Goal: Information Seeking & Learning: Learn about a topic

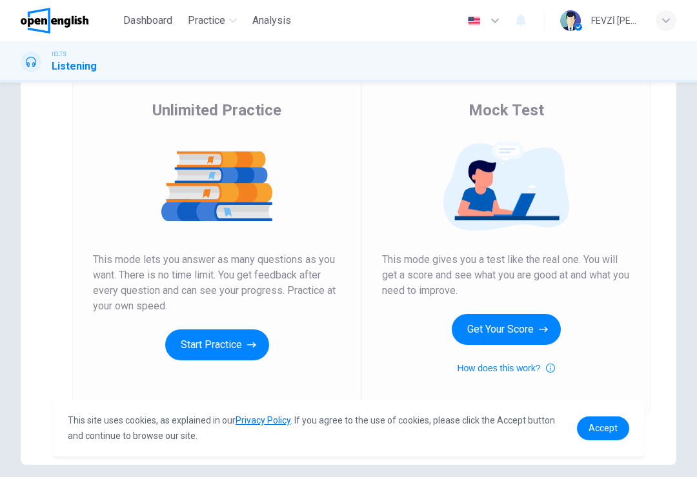
scroll to position [91, 0]
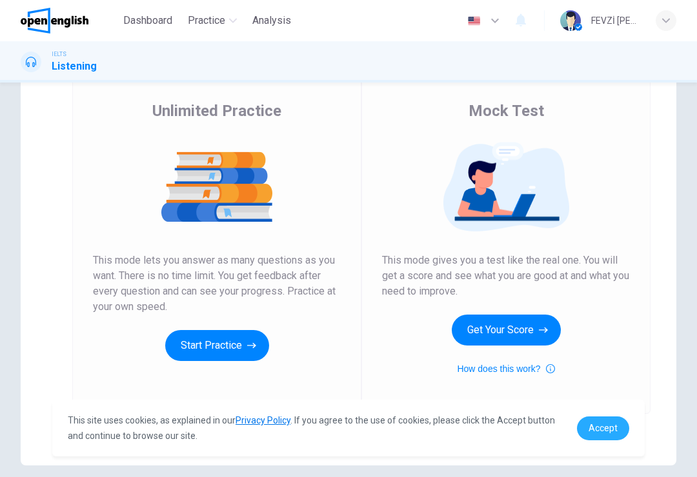
click at [608, 429] on span "Accept" at bounding box center [602, 428] width 29 height 10
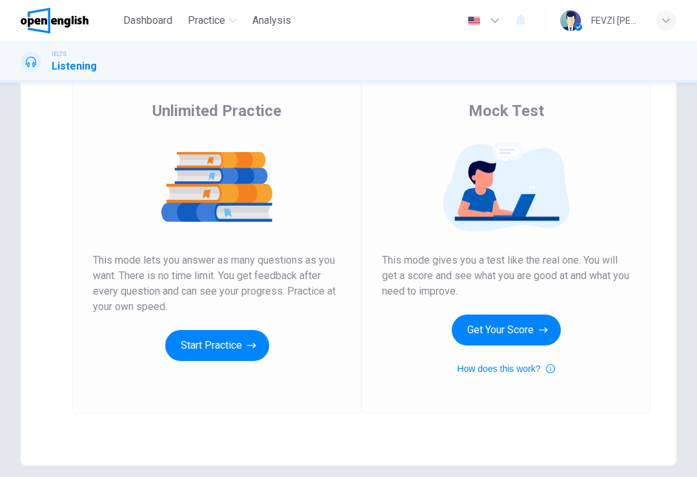
click at [484, 342] on button "Get Your Score" at bounding box center [505, 330] width 109 height 31
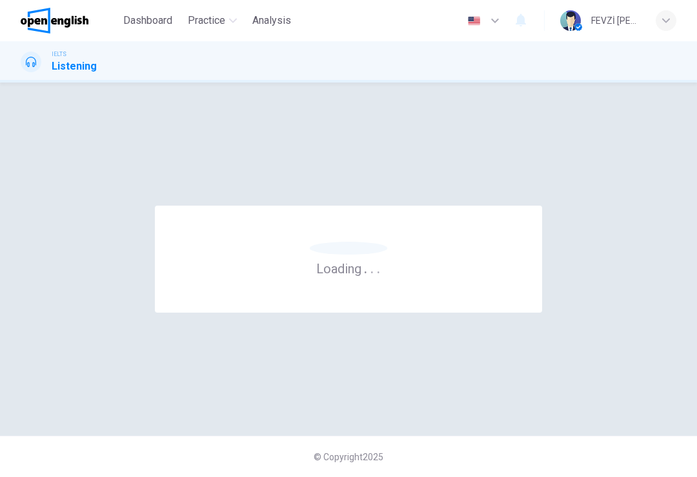
scroll to position [0, 0]
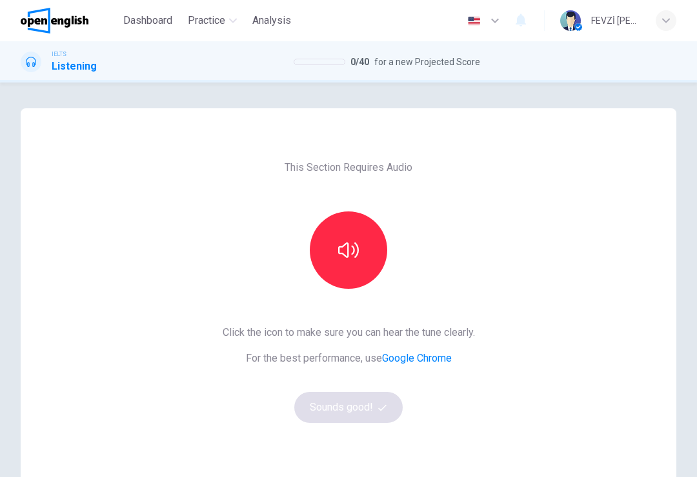
click at [332, 253] on button "button" at bounding box center [348, 250] width 77 height 77
click at [330, 263] on button "button" at bounding box center [348, 250] width 77 height 77
click at [326, 267] on button "button" at bounding box center [348, 250] width 77 height 77
click at [321, 255] on button "button" at bounding box center [348, 250] width 77 height 77
click at [319, 255] on button "button" at bounding box center [348, 250] width 77 height 77
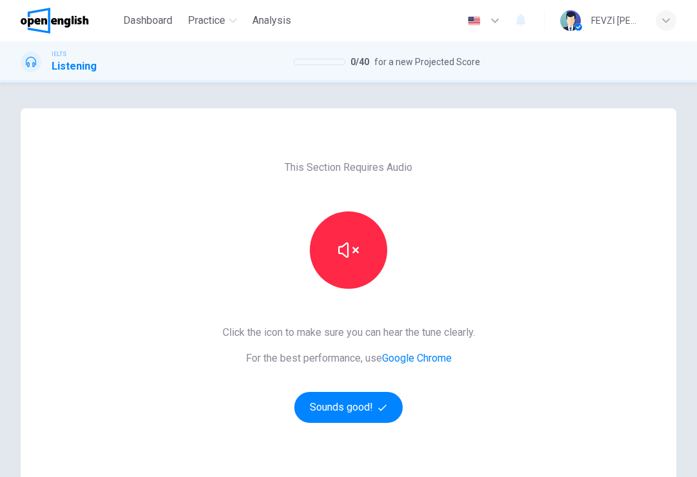
click at [323, 252] on button "button" at bounding box center [348, 250] width 77 height 77
click at [319, 407] on button "Sounds good!" at bounding box center [348, 407] width 108 height 31
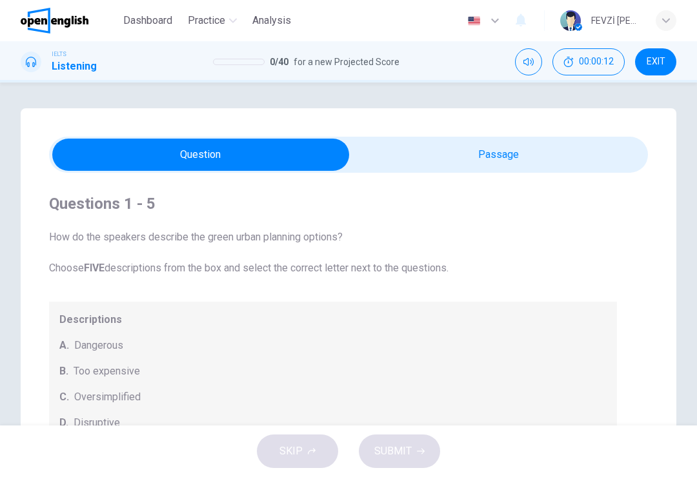
click at [538, 61] on button "Mute" at bounding box center [528, 61] width 27 height 27
click at [532, 68] on button "Unmute" at bounding box center [528, 61] width 27 height 27
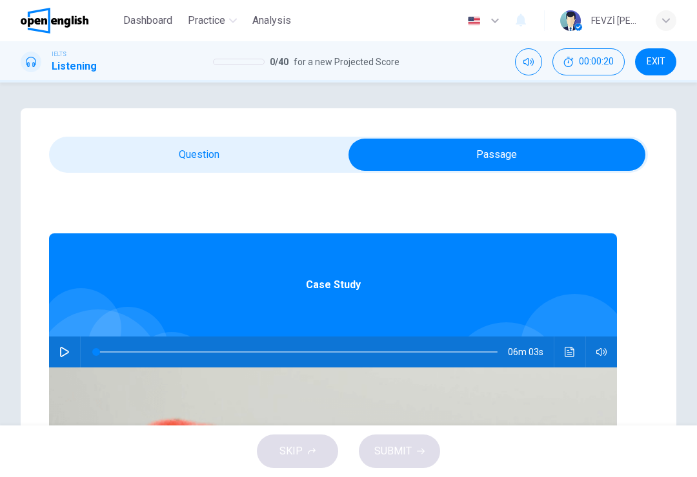
click at [70, 353] on icon "button" at bounding box center [64, 352] width 10 height 10
type input "*"
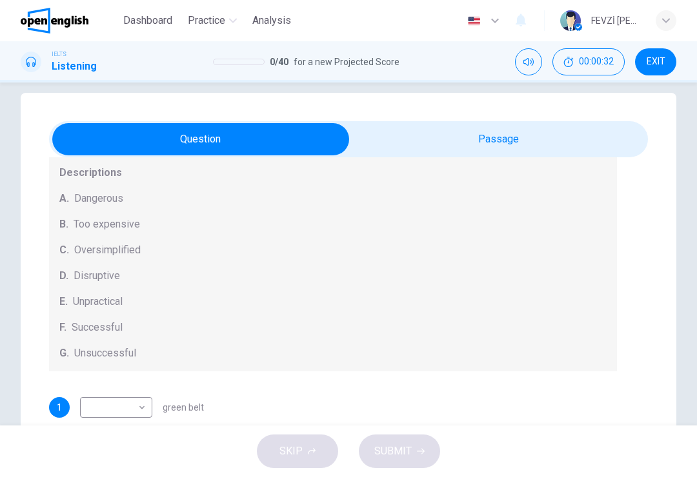
scroll to position [16, 0]
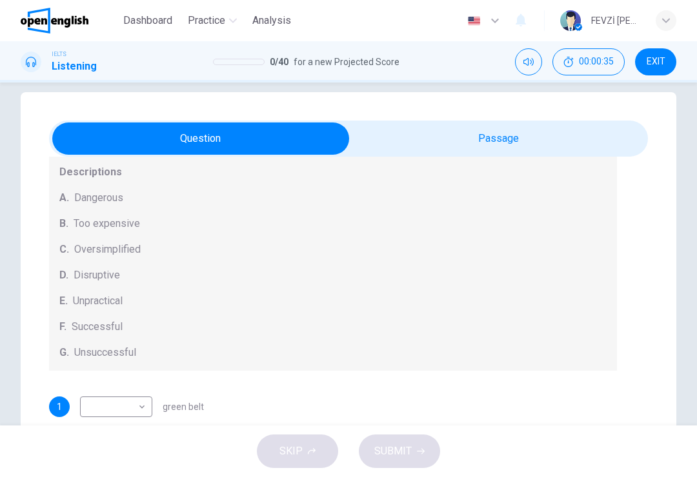
click at [65, 357] on span "G." at bounding box center [64, 352] width 10 height 15
click at [75, 327] on span "Successful" at bounding box center [97, 326] width 51 height 15
click at [125, 406] on body "This site uses cookies, as explained in our Privacy Policy . If you agree to th…" at bounding box center [348, 238] width 697 height 477
click at [186, 477] on div at bounding box center [348, 477] width 697 height 0
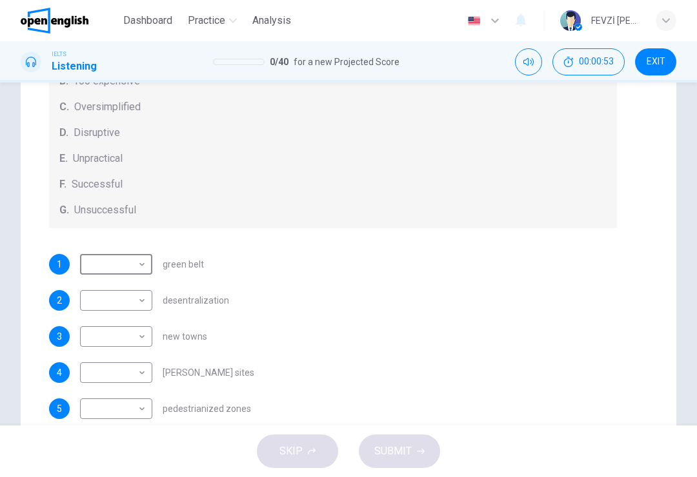
scroll to position [126, 0]
click at [265, 250] on div "Questions 1 - 5 How do the speakers describe the green urban planning options? …" at bounding box center [333, 161] width 568 height 557
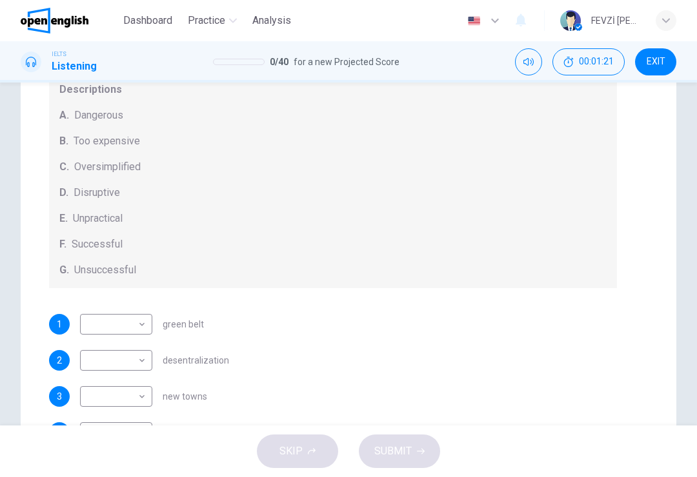
scroll to position [66, 0]
click at [157, 270] on div "G. Unsuccessful" at bounding box center [332, 270] width 547 height 15
click at [119, 328] on body "This site uses cookies, as explained in our Privacy Policy . If you agree to th…" at bounding box center [348, 238] width 697 height 477
type input "*"
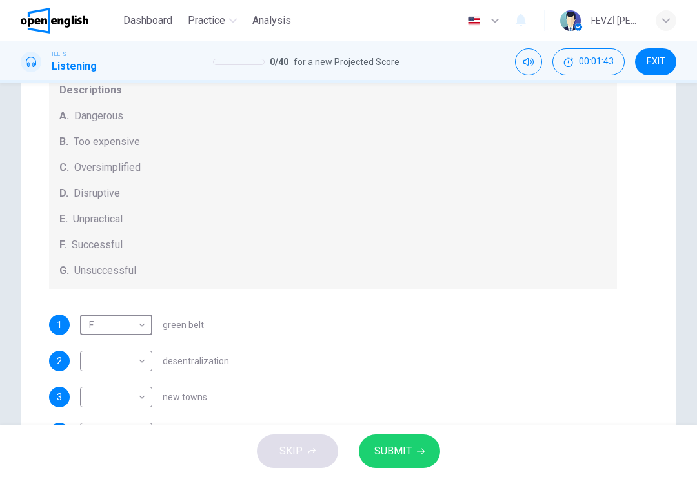
scroll to position [0, 0]
click at [136, 359] on body "This site uses cookies, as explained in our Privacy Policy . If you agree to th…" at bounding box center [348, 238] width 697 height 477
type input "*"
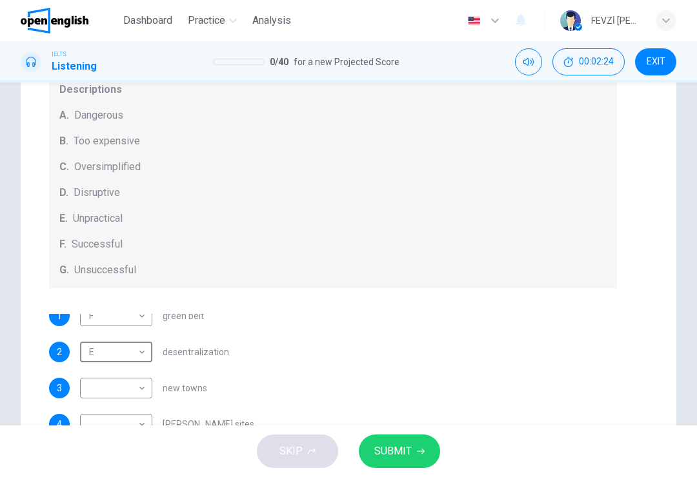
scroll to position [8, 0]
click at [135, 389] on body "This site uses cookies, as explained in our Privacy Policy . If you agree to th…" at bounding box center [348, 238] width 697 height 477
type input "*"
click at [223, 384] on div "3 B * ​ new towns" at bounding box center [333, 388] width 568 height 21
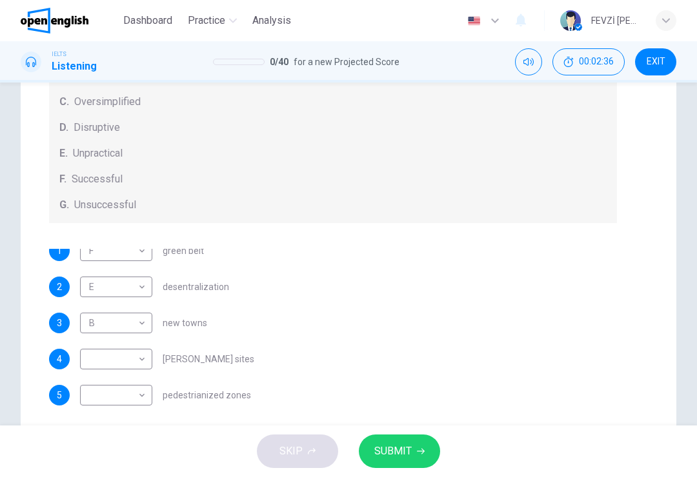
scroll to position [132, 0]
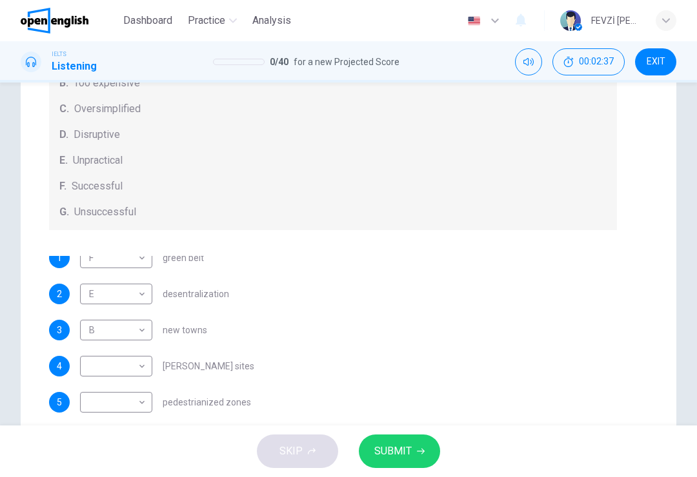
click at [146, 335] on body "This site uses cookies, as explained in our Privacy Policy . If you agree to th…" at bounding box center [348, 238] width 697 height 477
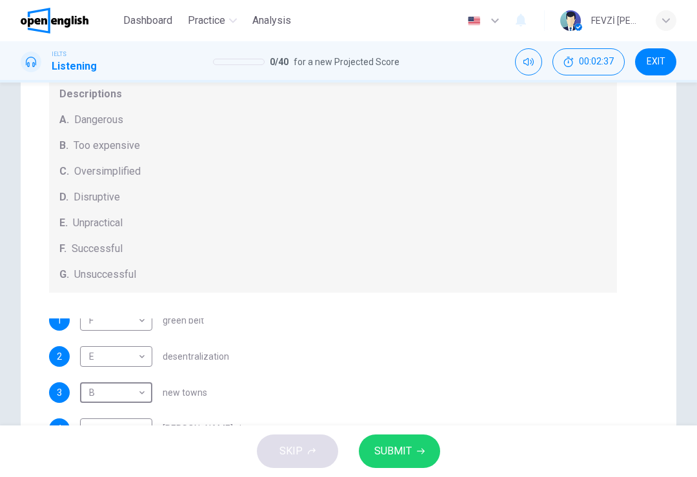
click at [164, 477] on div at bounding box center [348, 477] width 697 height 0
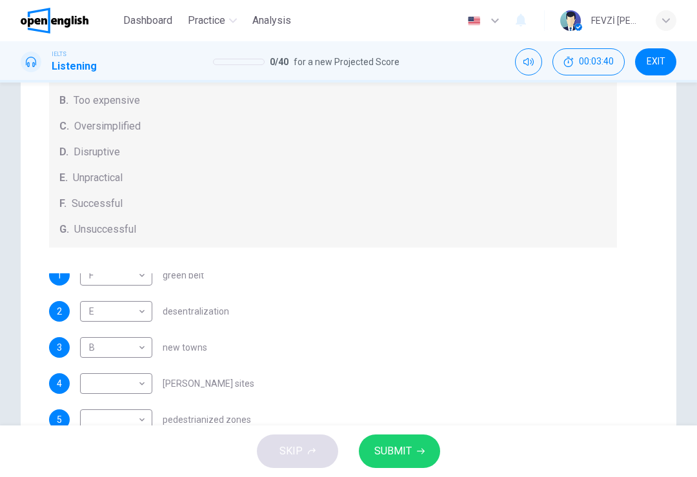
scroll to position [106, 0]
click at [133, 422] on body "This site uses cookies, as explained in our Privacy Policy . If you agree to th…" at bounding box center [348, 238] width 697 height 477
type input "*"
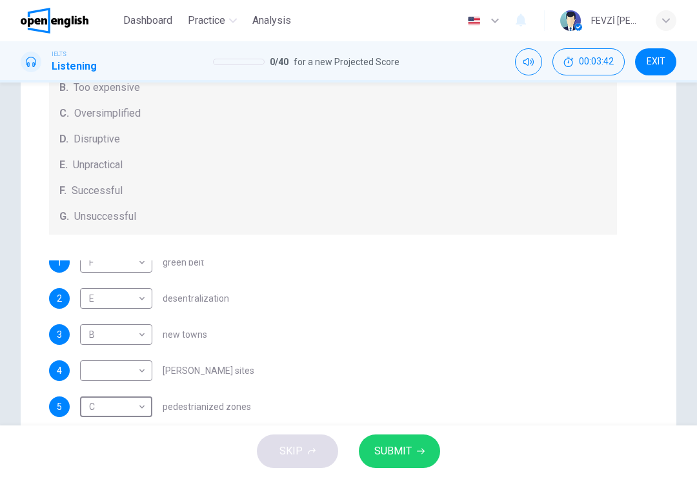
click at [128, 370] on body "This site uses cookies, as explained in our Privacy Policy . If you agree to th…" at bounding box center [348, 238] width 697 height 477
type input "*"
click at [393, 459] on span "SUBMIT" at bounding box center [392, 451] width 37 height 18
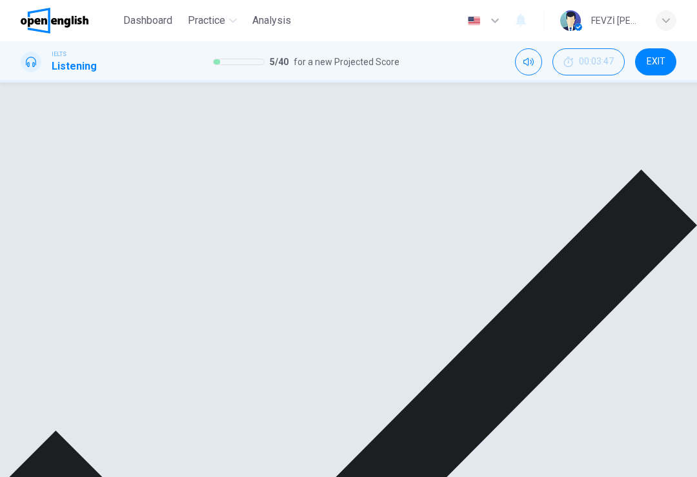
scroll to position [8, 0]
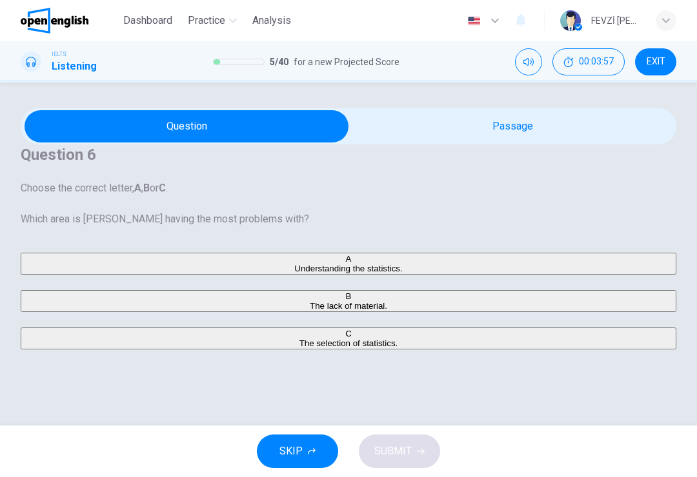
scroll to position [28, 0]
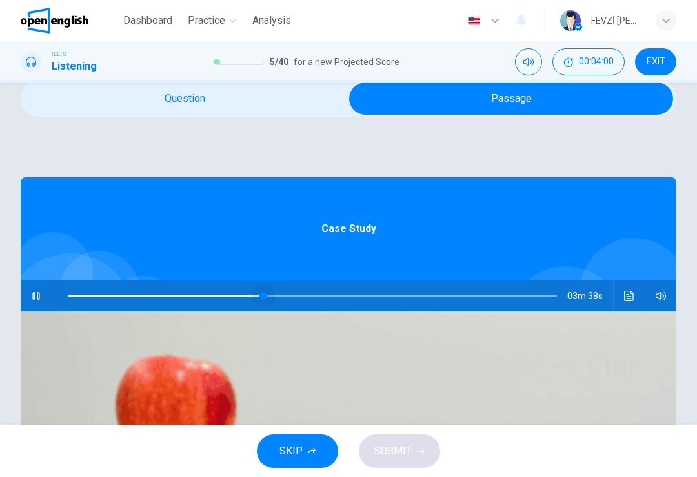
click at [330, 310] on span at bounding box center [312, 296] width 489 height 27
click at [306, 300] on span at bounding box center [307, 296] width 8 height 8
click at [355, 201] on div "Case Study 03m 15s" at bounding box center [348, 395] width 655 height 437
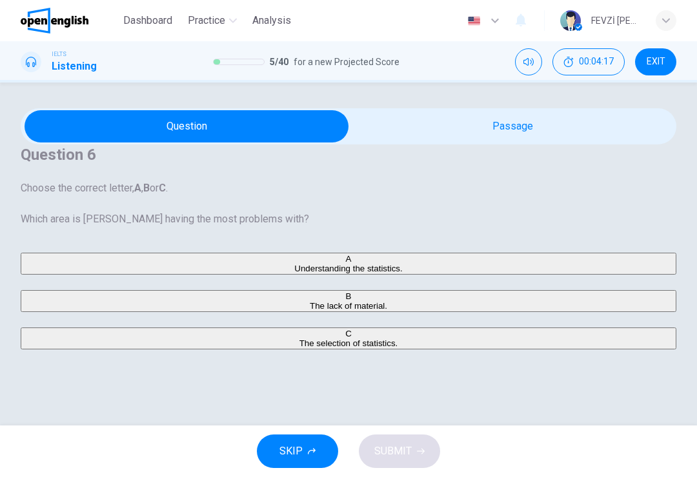
scroll to position [48, 0]
click at [72, 301] on div "B" at bounding box center [348, 297] width 653 height 10
click at [396, 452] on span "SUBMIT" at bounding box center [392, 451] width 37 height 18
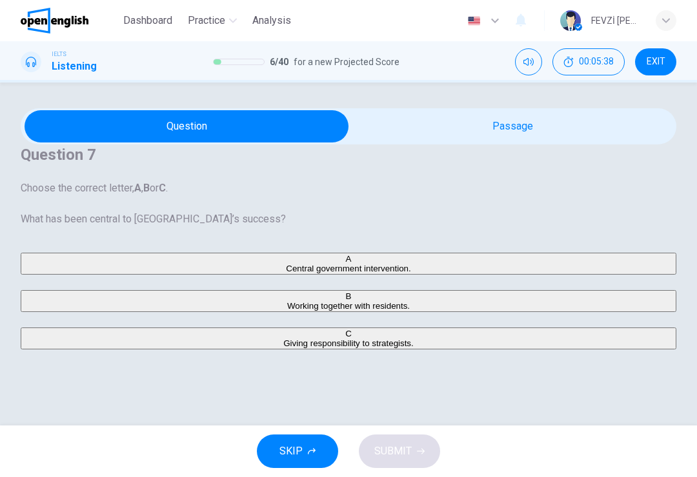
click at [67, 339] on div "C" at bounding box center [348, 334] width 653 height 10
click at [396, 452] on span "SUBMIT" at bounding box center [392, 451] width 37 height 18
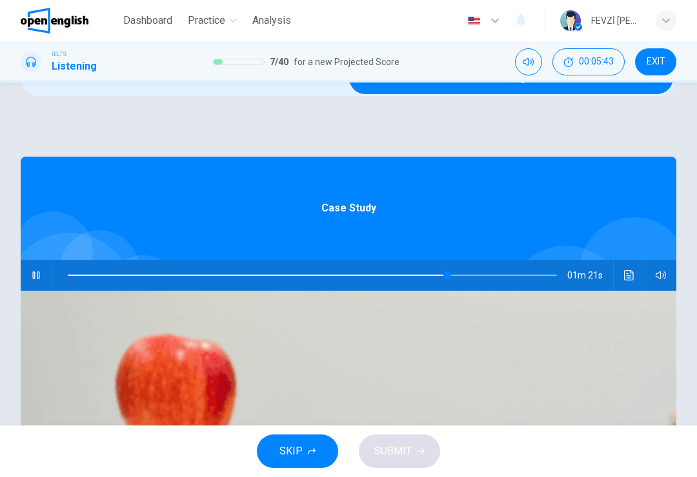
type input "**"
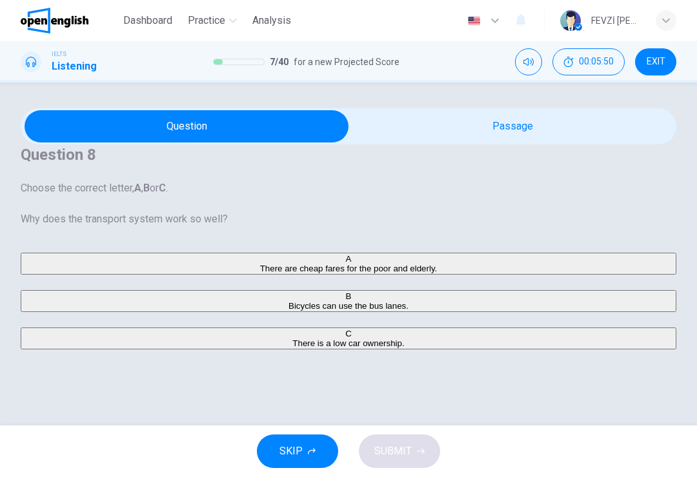
click at [260, 272] on span "There are cheap fares for the poor and elderly." at bounding box center [348, 269] width 177 height 10
click at [383, 453] on span "SUBMIT" at bounding box center [392, 451] width 37 height 18
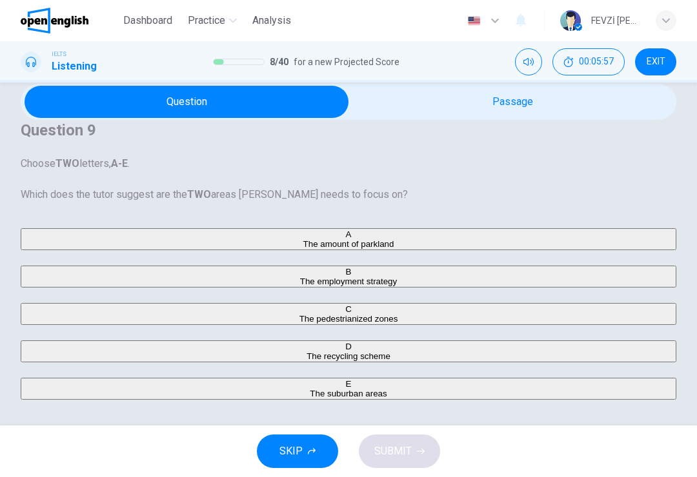
scroll to position [104, 0]
click at [303, 239] on span "The amount of parkland" at bounding box center [348, 244] width 91 height 10
click at [192, 341] on button "D The recycling scheme" at bounding box center [348, 352] width 655 height 22
click at [400, 448] on span "SUBMIT" at bounding box center [392, 451] width 37 height 18
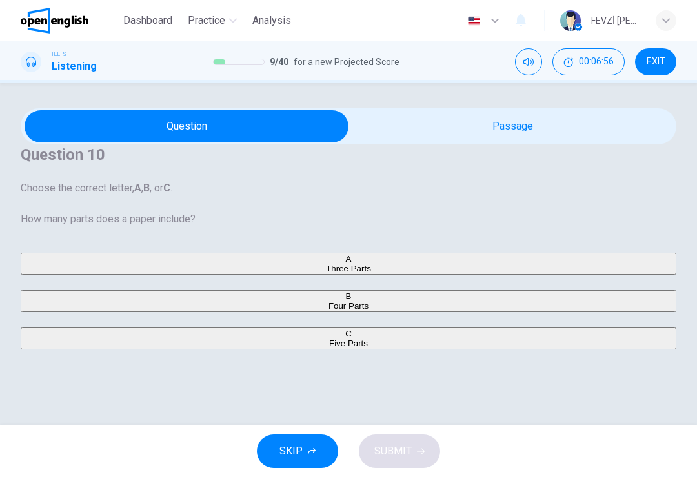
scroll to position [54, 0]
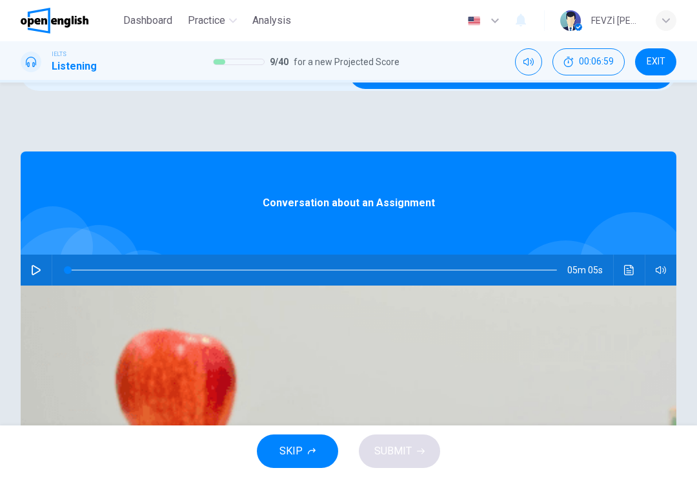
click at [46, 286] on button "button" at bounding box center [36, 270] width 21 height 31
type input "*"
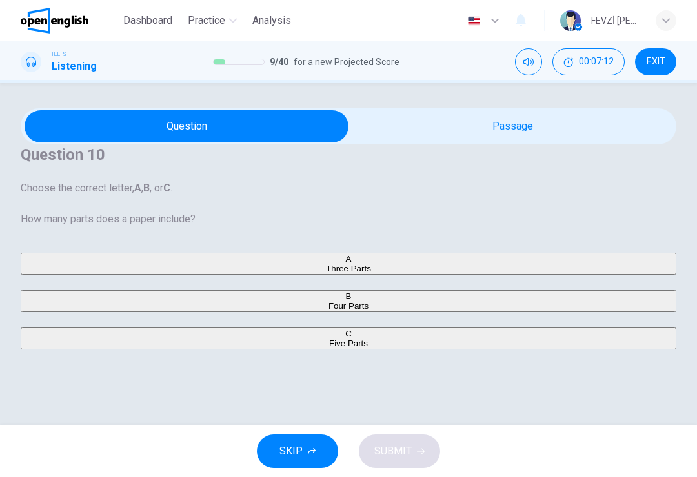
click at [527, 72] on button "Mute" at bounding box center [528, 61] width 27 height 27
click at [531, 66] on icon "Unmute" at bounding box center [528, 62] width 10 height 10
click at [531, 64] on icon "Mute" at bounding box center [528, 62] width 10 height 10
click at [533, 63] on icon "Unmute" at bounding box center [528, 62] width 10 height 8
click at [533, 63] on button "Mute" at bounding box center [528, 61] width 27 height 27
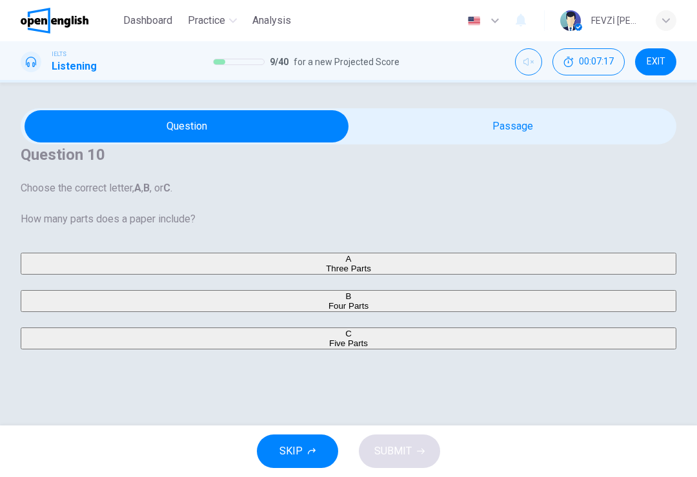
click at [535, 63] on button "Unmute" at bounding box center [528, 61] width 27 height 27
click at [139, 310] on button "B Four Parts" at bounding box center [348, 301] width 655 height 22
click at [146, 350] on button "C Five Parts" at bounding box center [348, 339] width 655 height 22
click at [385, 457] on span "SUBMIT" at bounding box center [392, 451] width 37 height 18
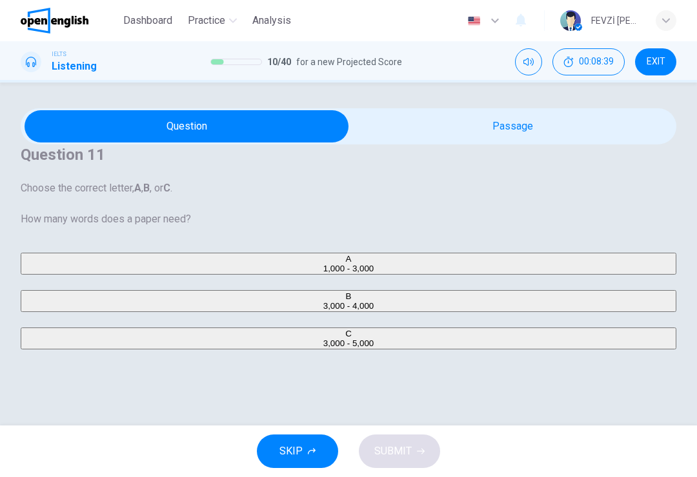
click at [323, 348] on span "3,000 - 5,000" at bounding box center [348, 344] width 51 height 10
click at [390, 455] on span "SUBMIT" at bounding box center [392, 451] width 37 height 18
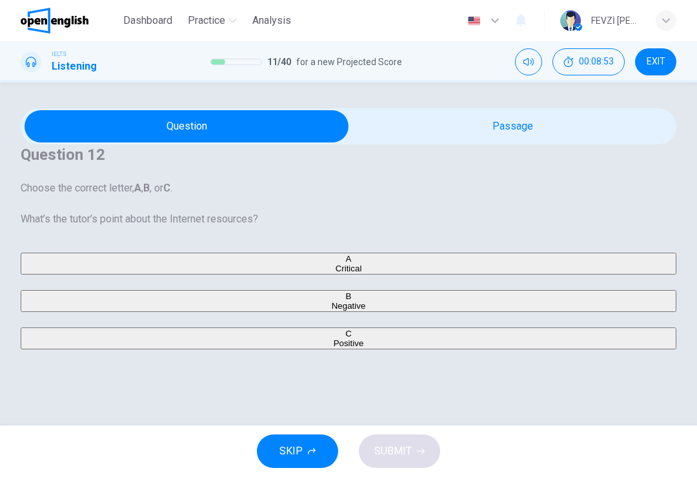
click at [114, 266] on button "A Critical" at bounding box center [348, 264] width 655 height 22
click at [397, 449] on span "SUBMIT" at bounding box center [392, 451] width 37 height 18
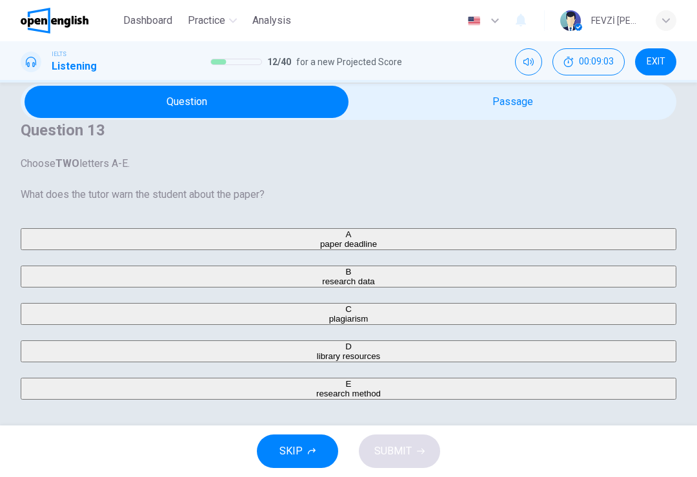
scroll to position [113, 0]
click at [214, 266] on button "B research data" at bounding box center [348, 277] width 655 height 22
click at [181, 347] on button "D library resources" at bounding box center [348, 352] width 655 height 22
click at [392, 449] on span "SUBMIT" at bounding box center [392, 451] width 37 height 18
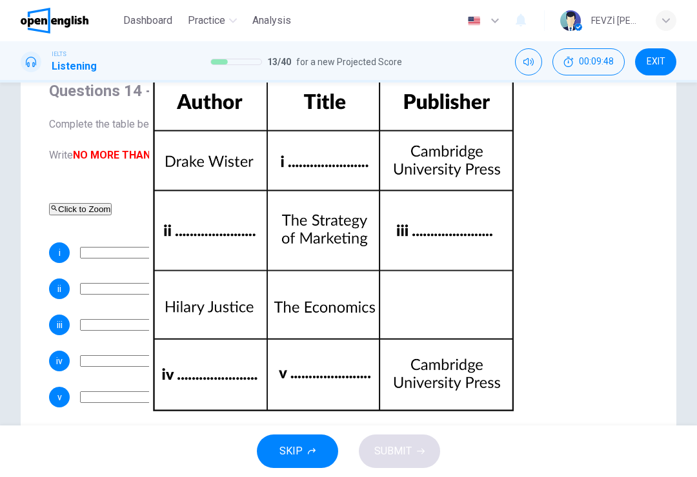
scroll to position [77, 0]
click at [468, 217] on div "Click to Zoom" at bounding box center [333, 208] width 568 height 15
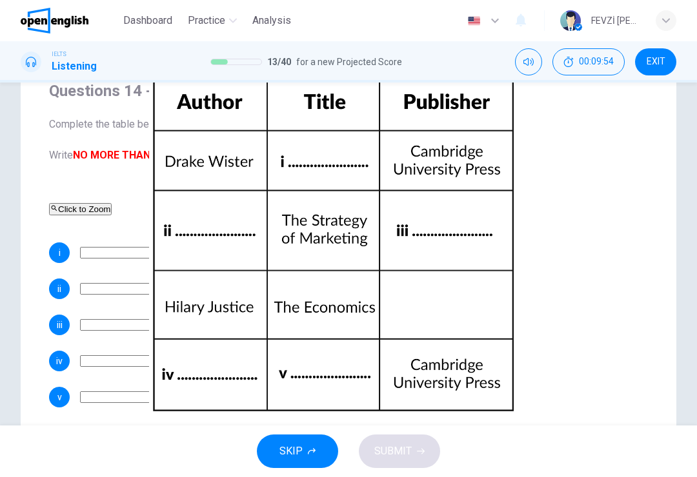
scroll to position [137, 0]
click at [159, 259] on input at bounding box center [124, 253] width 89 height 12
click at [169, 259] on input at bounding box center [124, 253] width 89 height 12
click at [480, 217] on div "Click to Zoom" at bounding box center [333, 208] width 568 height 15
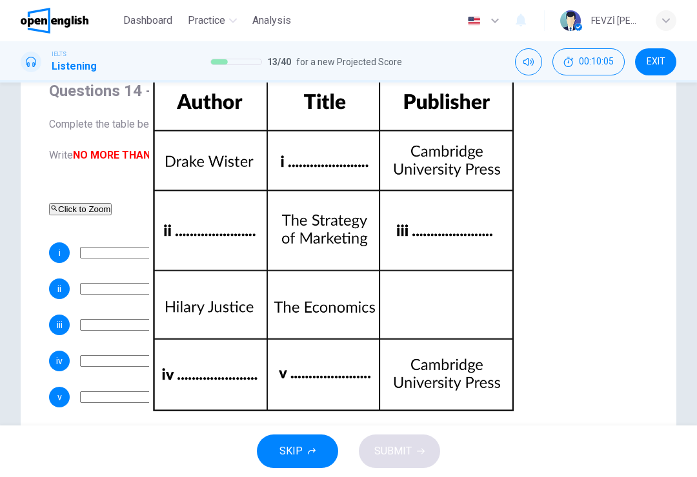
click at [169, 259] on input at bounding box center [124, 253] width 89 height 12
type input "**"
click at [530, 201] on div "Click to Zoom" at bounding box center [333, 208] width 568 height 15
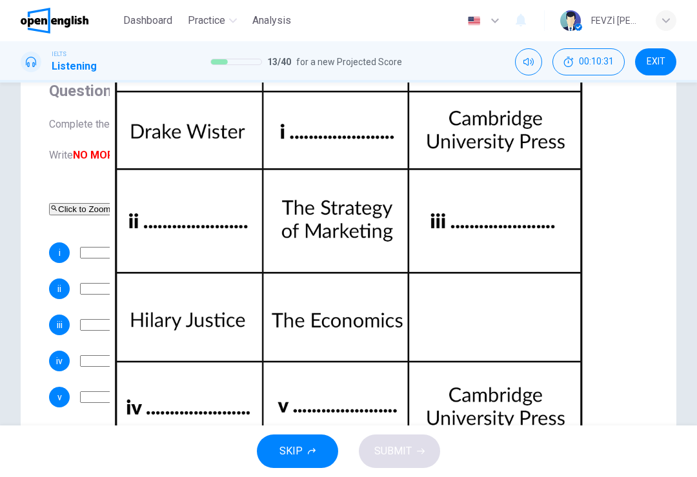
click at [159, 477] on button "button" at bounding box center [158, 485] width 3 height 12
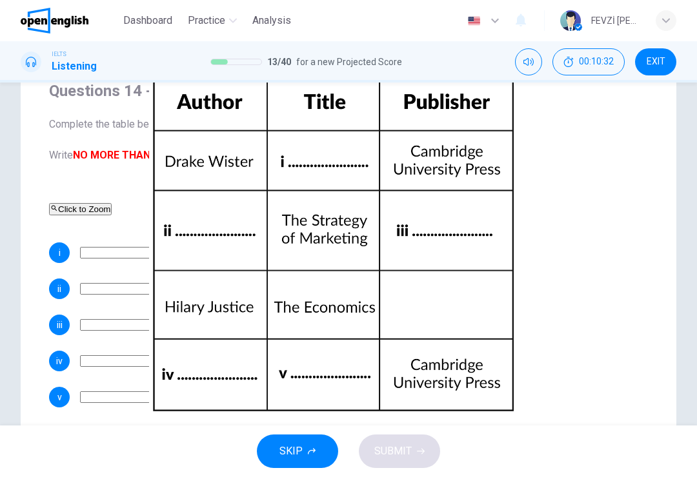
scroll to position [117, 0]
click at [169, 259] on input at bounding box center [124, 253] width 89 height 12
type input "**********"
click at [169, 295] on input at bounding box center [124, 289] width 89 height 12
type input "********"
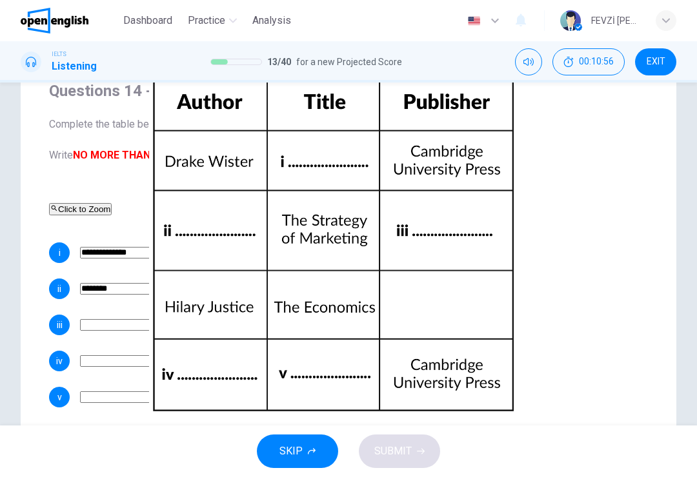
click at [108, 331] on input at bounding box center [124, 325] width 89 height 12
type input "**********"
click at [112, 367] on input at bounding box center [124, 361] width 89 height 12
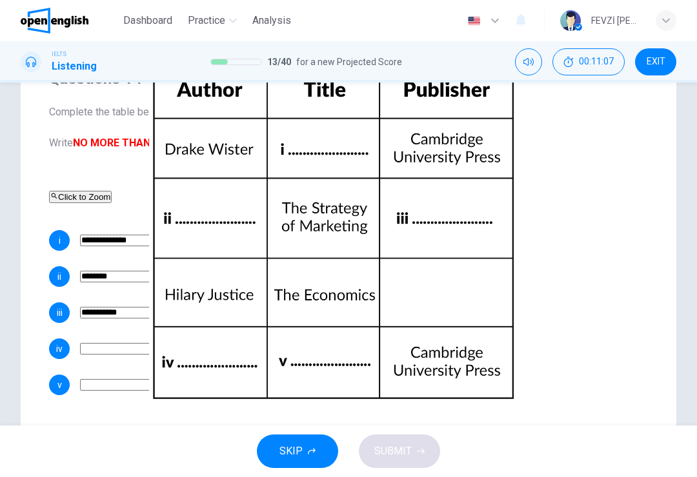
scroll to position [158, 0]
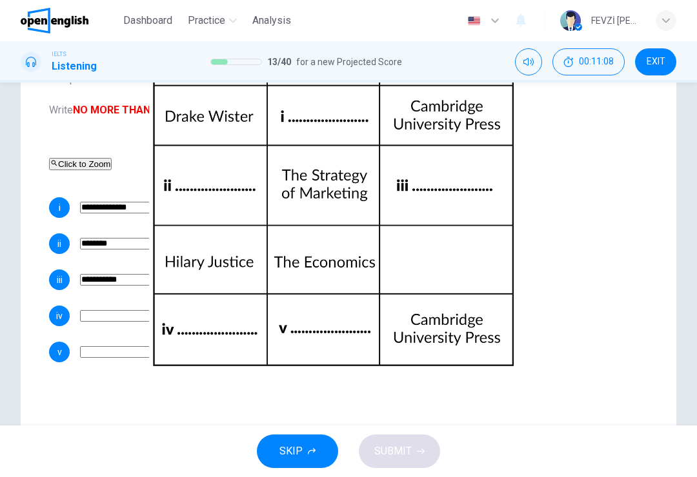
click at [538, 358] on div "**********" at bounding box center [333, 279] width 568 height 165
click at [97, 322] on input at bounding box center [124, 316] width 89 height 12
type input "**********"
click at [169, 358] on input at bounding box center [124, 352] width 89 height 12
click at [164, 322] on input "**********" at bounding box center [124, 316] width 89 height 12
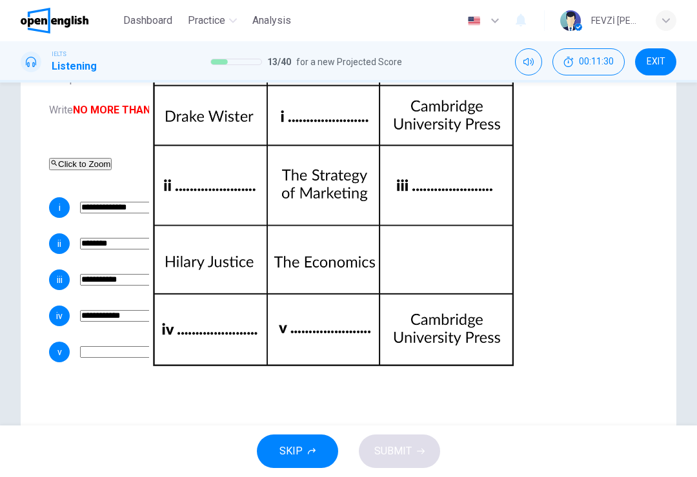
click at [152, 358] on input at bounding box center [124, 352] width 89 height 12
type input "**********"
click at [518, 254] on div "ii ********" at bounding box center [333, 243] width 568 height 21
click at [413, 447] on button "SUBMIT" at bounding box center [399, 452] width 81 height 34
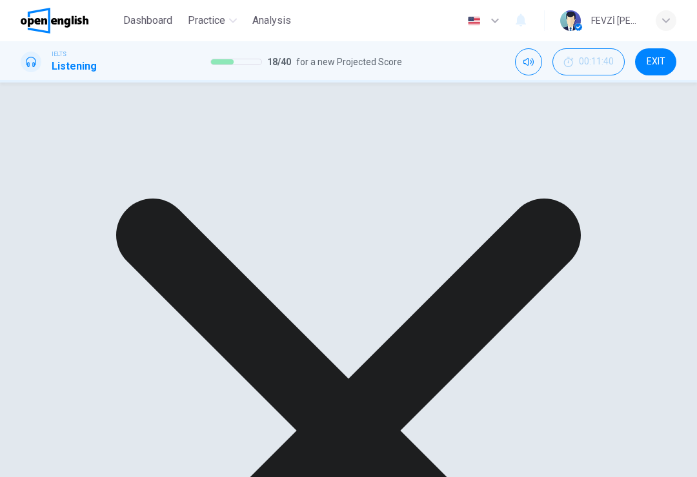
scroll to position [137, 0]
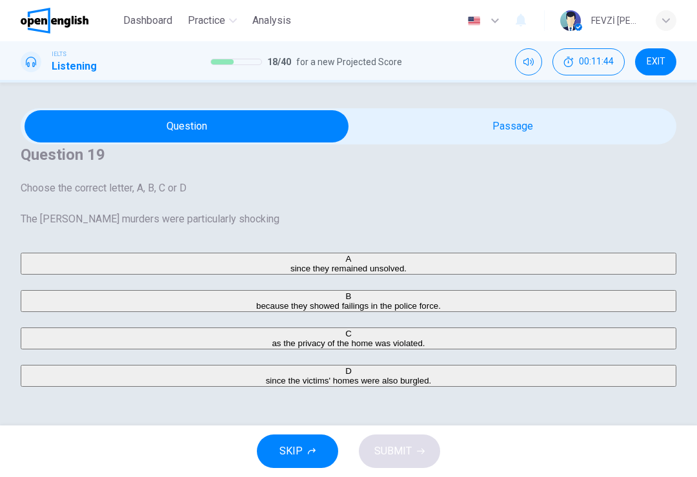
scroll to position [0, 0]
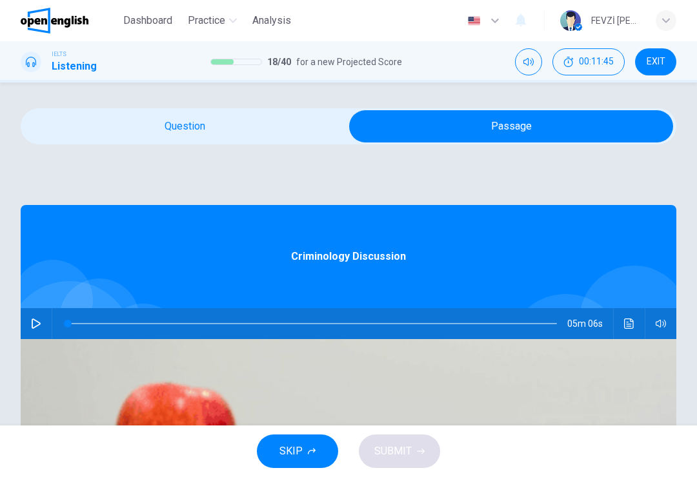
click at [46, 339] on button "button" at bounding box center [36, 323] width 21 height 31
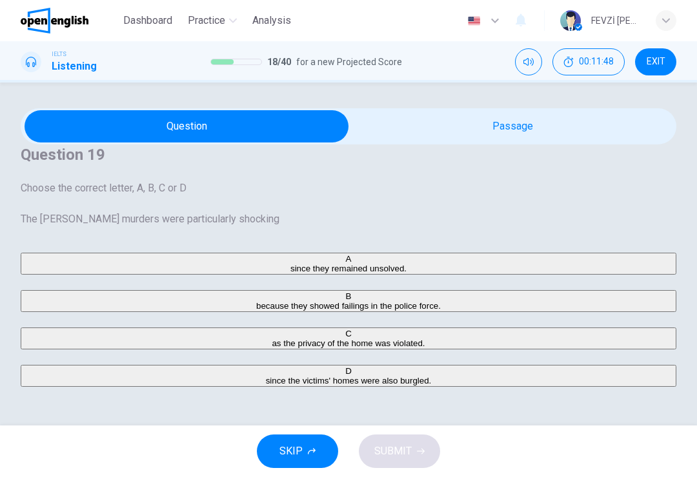
scroll to position [97, 0]
click at [272, 339] on span "as the privacy of the home was violated." at bounding box center [348, 344] width 153 height 10
click at [395, 452] on span "SUBMIT" at bounding box center [392, 451] width 37 height 18
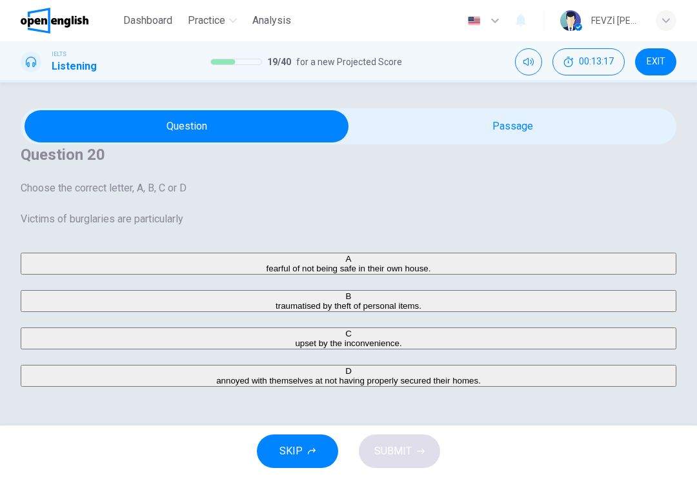
click at [266, 264] on span "fearful of not being safe in their own house." at bounding box center [348, 269] width 164 height 10
click at [405, 452] on span "SUBMIT" at bounding box center [392, 451] width 37 height 18
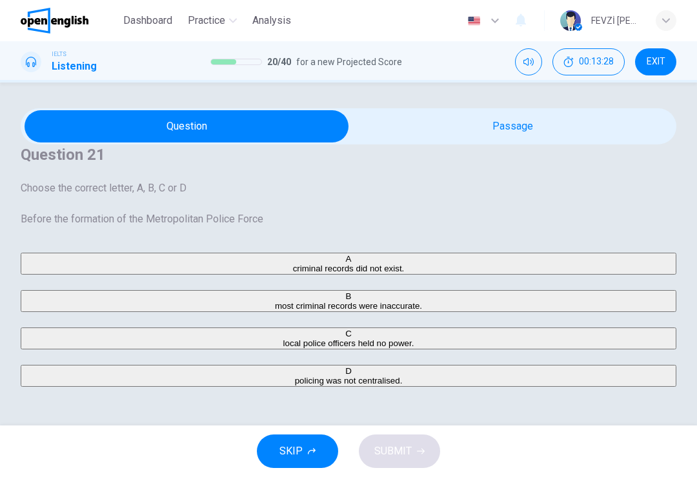
scroll to position [57, 0]
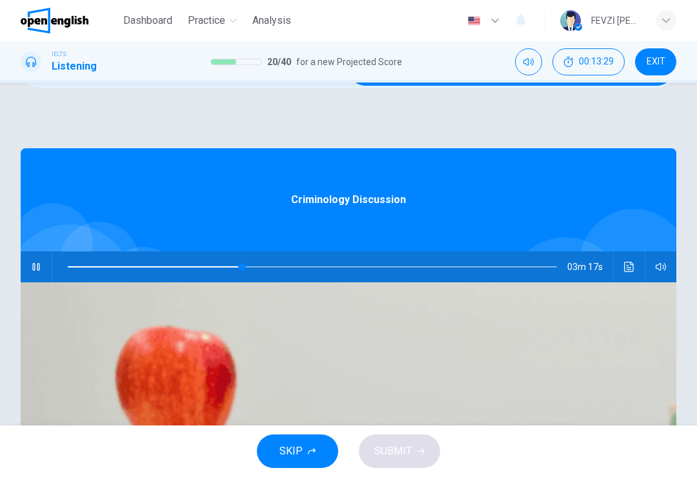
type input "**"
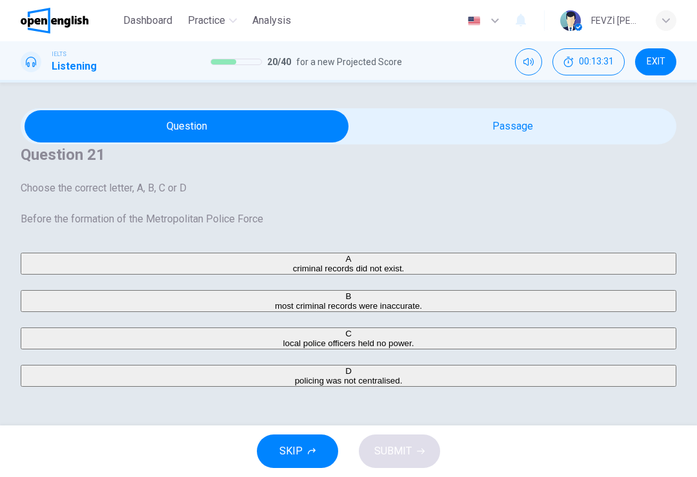
scroll to position [79, 0]
click at [275, 301] on span "most criminal records were inaccurate." at bounding box center [348, 306] width 147 height 10
click at [415, 446] on button "SUBMIT" at bounding box center [399, 452] width 81 height 34
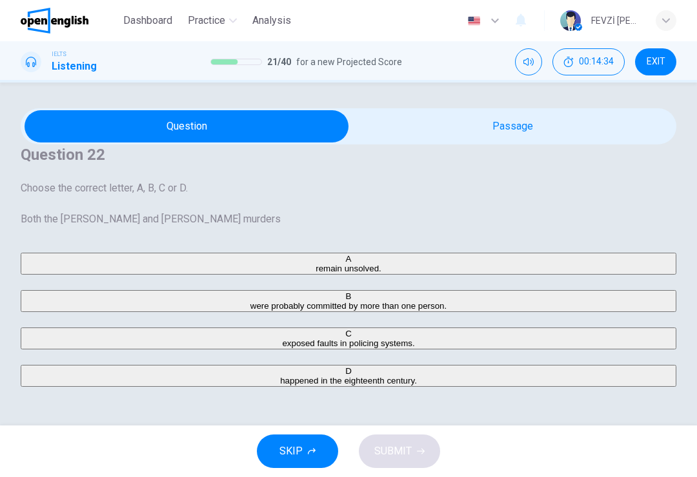
click at [282, 339] on span "exposed faults in policing systems." at bounding box center [348, 344] width 132 height 10
click at [402, 450] on span "SUBMIT" at bounding box center [392, 451] width 37 height 18
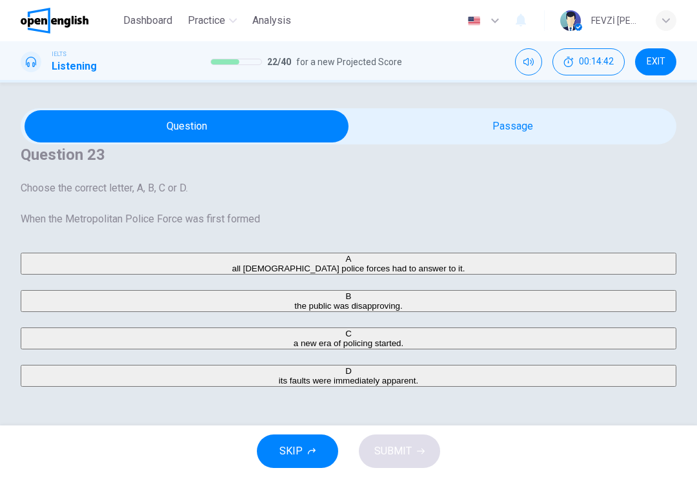
click at [294, 301] on span "the public was disapproving." at bounding box center [348, 306] width 108 height 10
click at [401, 464] on button "SUBMIT" at bounding box center [399, 452] width 81 height 34
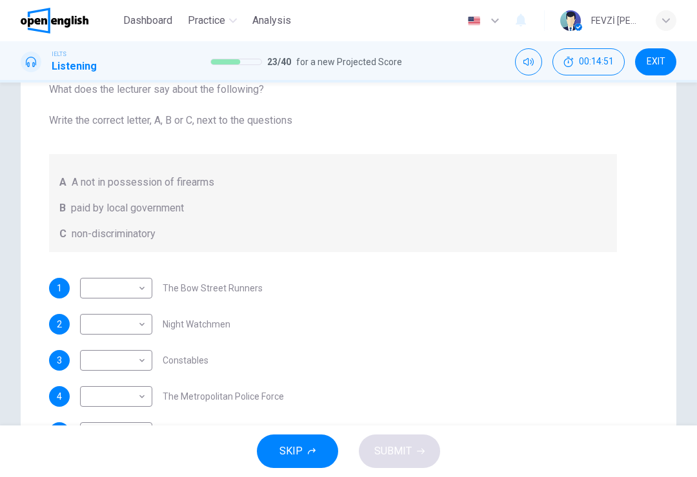
scroll to position [168, 0]
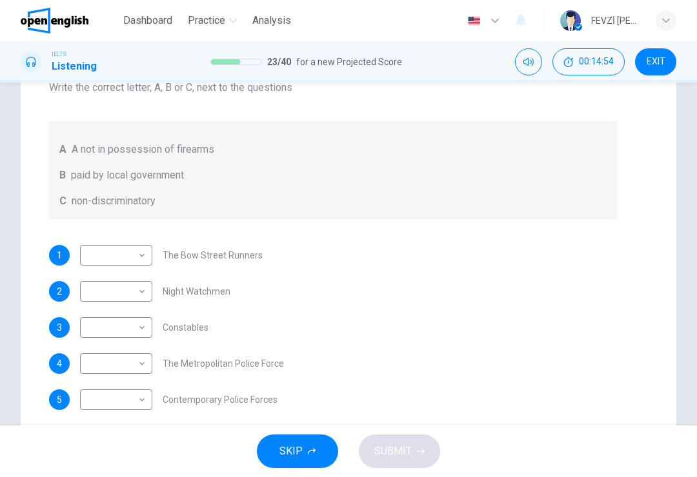
click at [142, 250] on body "This site uses cookies, as explained in our Privacy Policy . If you agree to th…" at bounding box center [348, 238] width 697 height 477
click at [368, 477] on div at bounding box center [348, 477] width 697 height 0
click at [146, 263] on body "This site uses cookies, as explained in our Privacy Policy . If you agree to th…" at bounding box center [348, 238] width 697 height 477
click at [130, 477] on li "A" at bounding box center [348, 484] width 697 height 15
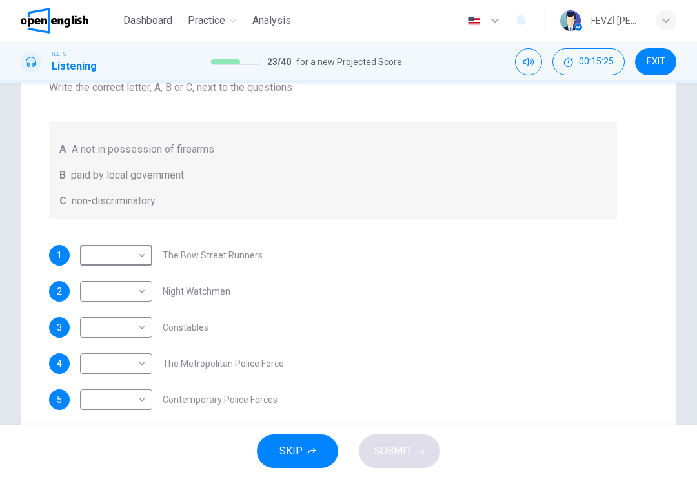
type input "*"
click at [130, 297] on body "This site uses cookies, as explained in our Privacy Policy . If you agree to th…" at bounding box center [348, 238] width 697 height 477
click at [129, 477] on li "A" at bounding box center [348, 484] width 697 height 15
type input "*"
click at [127, 330] on body "This site uses cookies, as explained in our Privacy Policy . If you agree to th…" at bounding box center [348, 238] width 697 height 477
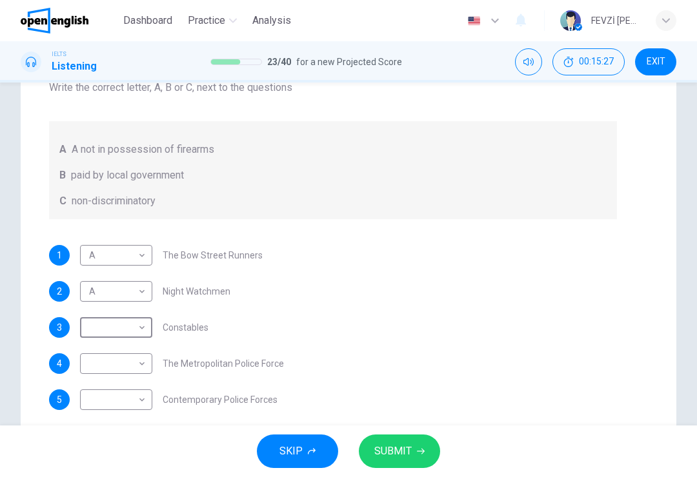
click at [124, 477] on li "A" at bounding box center [348, 484] width 697 height 15
type input "*"
click at [123, 372] on body "This site uses cookies, as explained in our Privacy Policy . If you agree to th…" at bounding box center [348, 238] width 697 height 477
click at [121, 477] on li "A" at bounding box center [348, 484] width 697 height 15
type input "*"
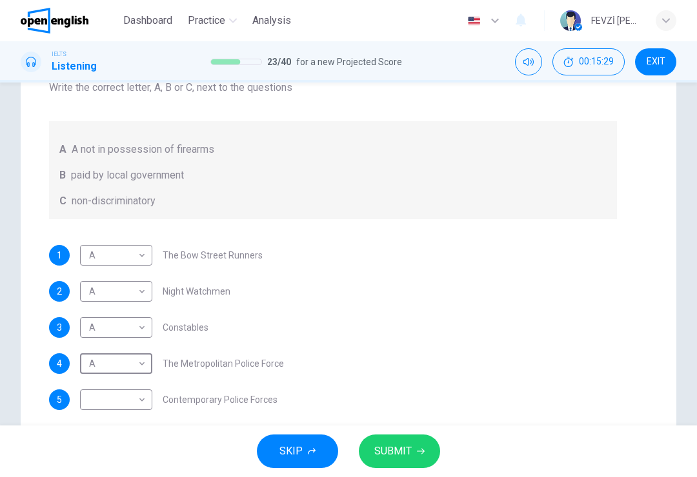
click at [122, 401] on body "This site uses cookies, as explained in our Privacy Policy . If you agree to th…" at bounding box center [348, 238] width 697 height 477
click at [123, 477] on li "A" at bounding box center [348, 484] width 697 height 15
type input "*"
click at [374, 452] on span "SUBMIT" at bounding box center [392, 451] width 37 height 18
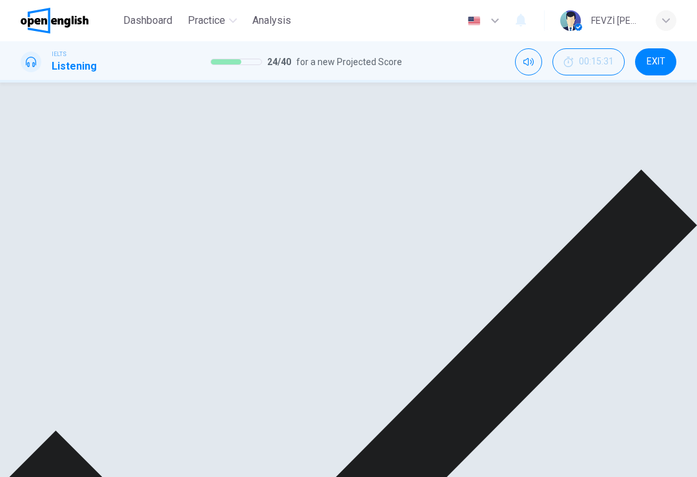
scroll to position [1, 0]
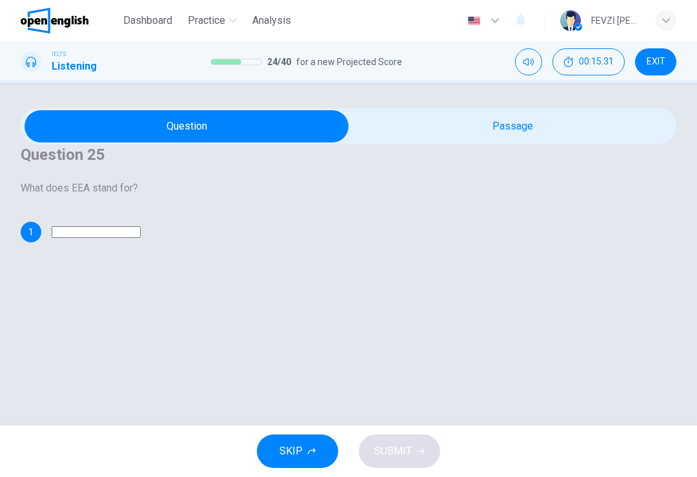
scroll to position [31, 0]
click at [141, 238] on input at bounding box center [96, 232] width 89 height 12
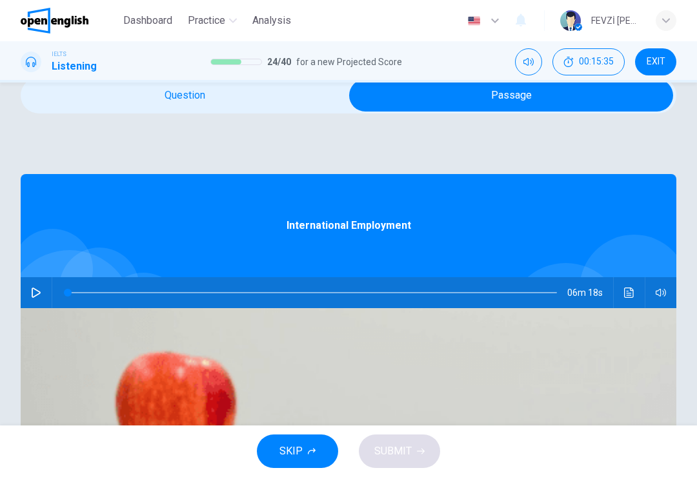
click at [41, 298] on icon "button" at bounding box center [36, 293] width 10 height 10
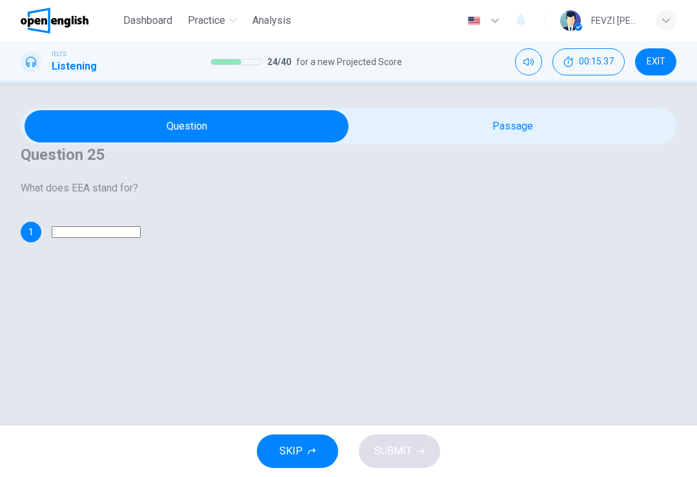
click at [141, 238] on input at bounding box center [96, 232] width 89 height 12
type input "**********"
click at [490, 243] on div "**********" at bounding box center [348, 175] width 655 height 134
click at [419, 444] on button "SUBMIT" at bounding box center [399, 452] width 81 height 34
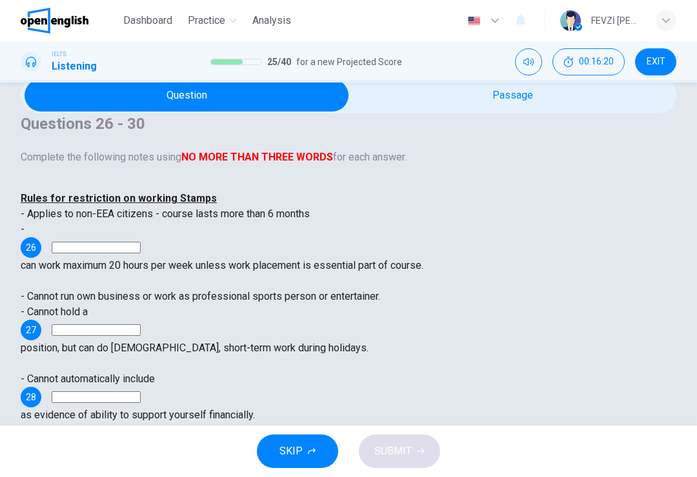
click at [141, 253] on input at bounding box center [96, 248] width 89 height 12
type input "**"
type input "*"
type input "***"
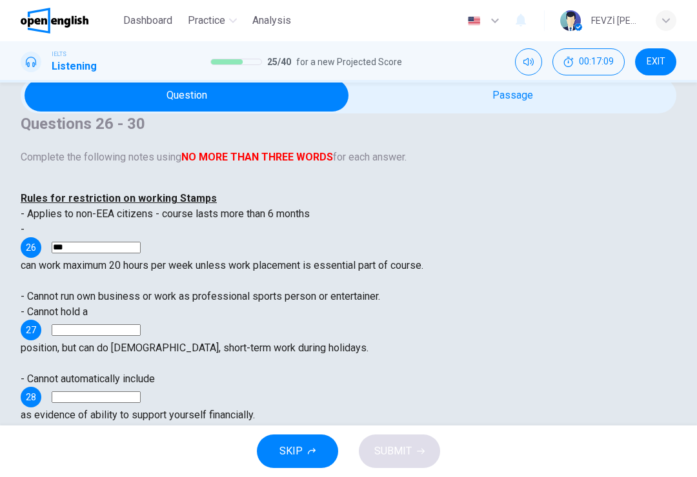
click at [141, 336] on input at bounding box center [96, 330] width 89 height 12
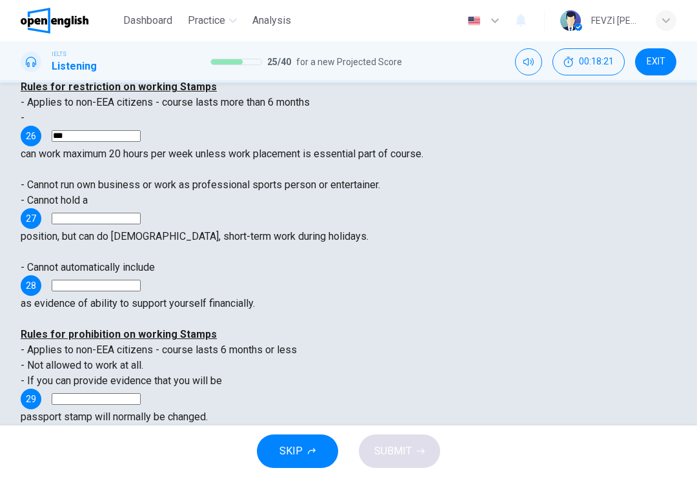
scroll to position [168, 0]
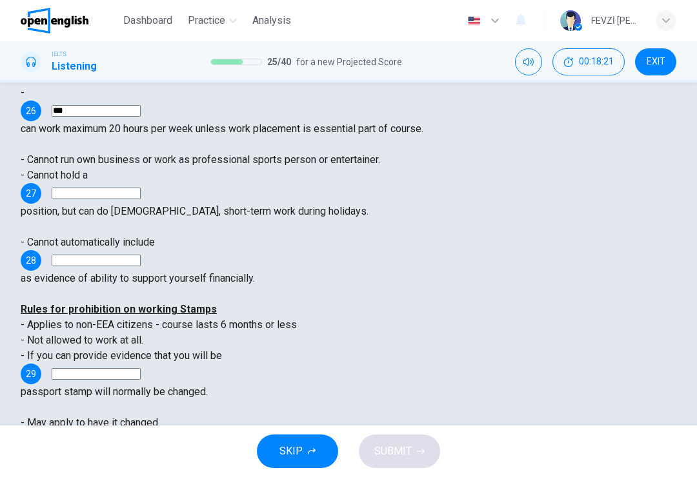
click at [141, 368] on input at bounding box center [96, 374] width 89 height 12
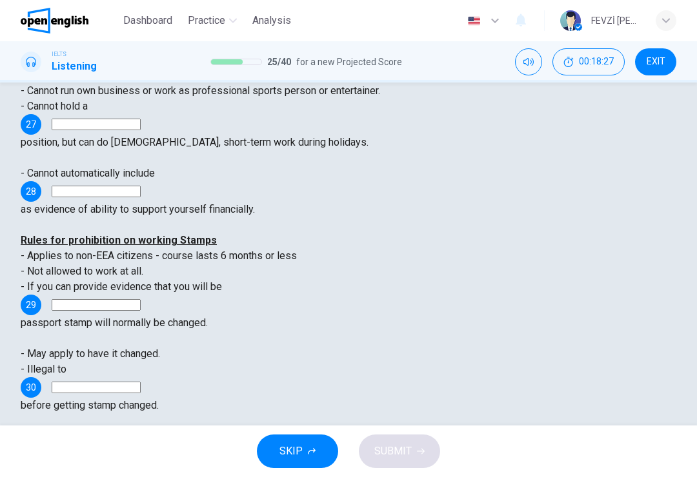
scroll to position [196, 0]
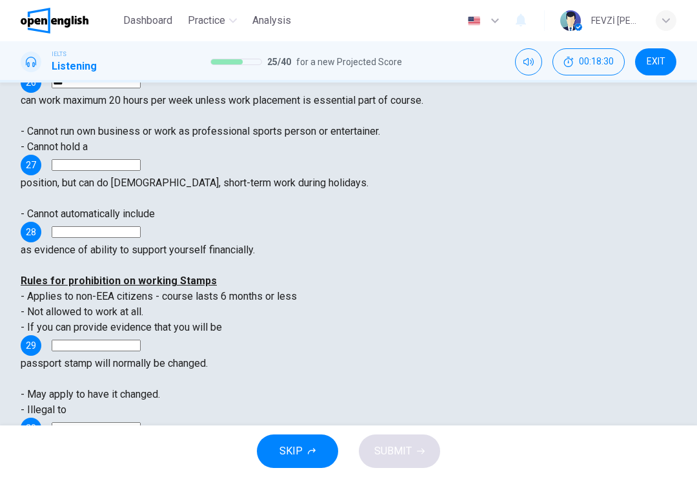
click at [141, 340] on input at bounding box center [96, 346] width 89 height 12
click at [528, 273] on div "Rules for prohibition on working Stamps - Applies to non-EEA citizens - course …" at bounding box center [348, 322] width 655 height 98
click at [141, 340] on input at bounding box center [96, 346] width 89 height 12
click at [141, 422] on input at bounding box center [96, 428] width 89 height 12
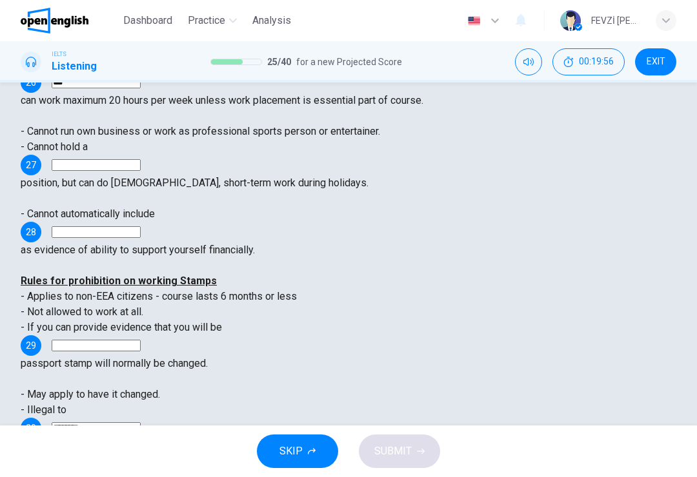
type input "********"
click at [597, 182] on div "- Cannot run own business or work as professional sports person or entertainer.…" at bounding box center [348, 157] width 655 height 67
click at [141, 340] on input at bounding box center [96, 346] width 89 height 12
type input "*"
click at [141, 226] on input at bounding box center [96, 232] width 89 height 12
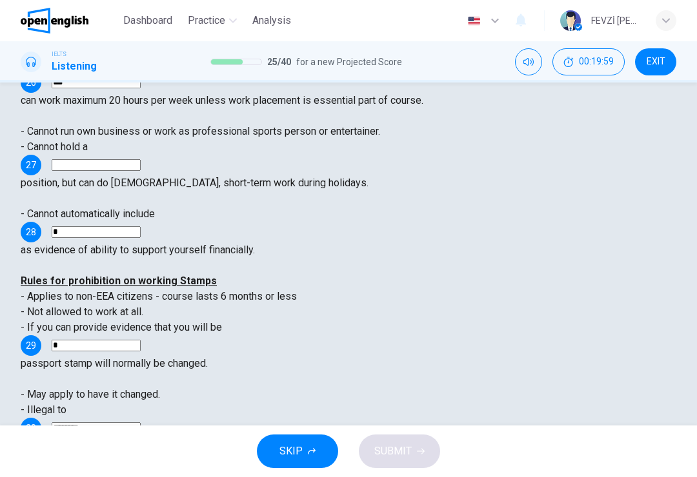
type input "*"
click at [141, 171] on input at bounding box center [96, 165] width 89 height 12
type input "*"
click at [470, 326] on div "Rules for restriction on working Stamps - Applies to non-EEA citizens - course …" at bounding box center [348, 240] width 655 height 428
click at [407, 445] on span "SUBMIT" at bounding box center [392, 451] width 37 height 18
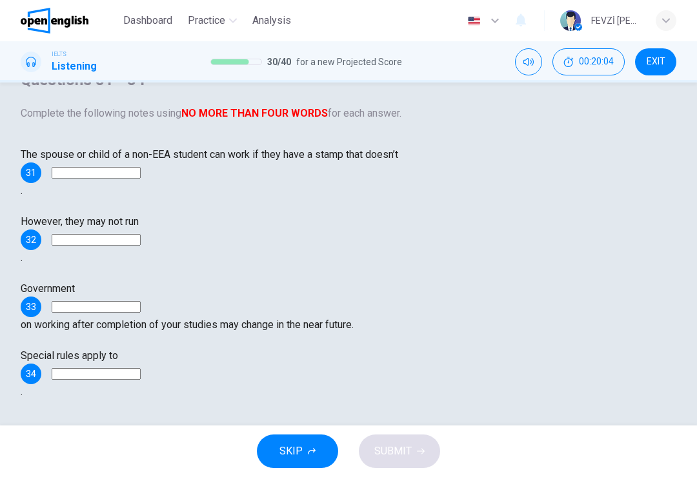
scroll to position [95, 0]
click at [141, 179] on input at bounding box center [96, 173] width 89 height 12
type input "*****"
click at [141, 234] on input at bounding box center [96, 240] width 89 height 12
type input "********"
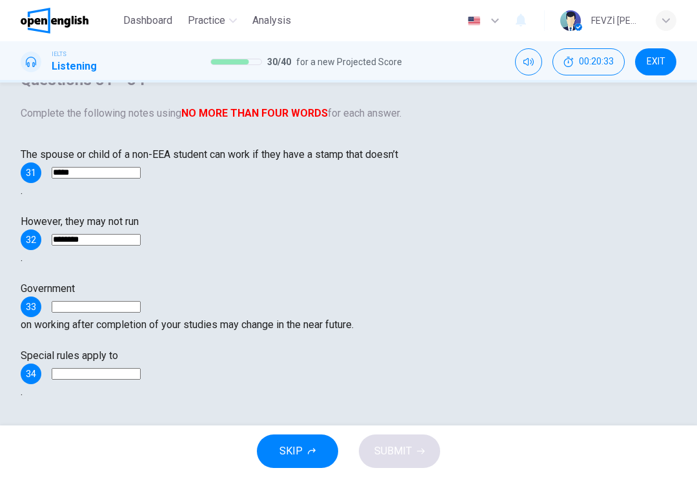
click at [141, 301] on input at bounding box center [96, 307] width 89 height 12
type input "*"
type input "**"
click at [141, 368] on input at bounding box center [96, 374] width 89 height 12
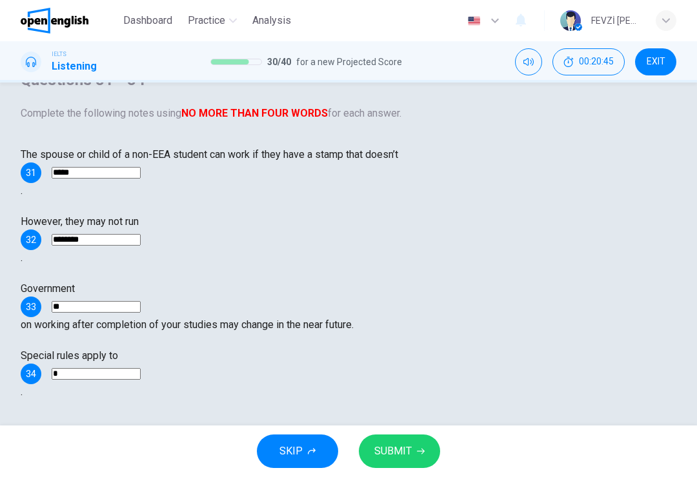
type input "*"
click at [411, 435] on button "SUBMIT" at bounding box center [399, 452] width 81 height 34
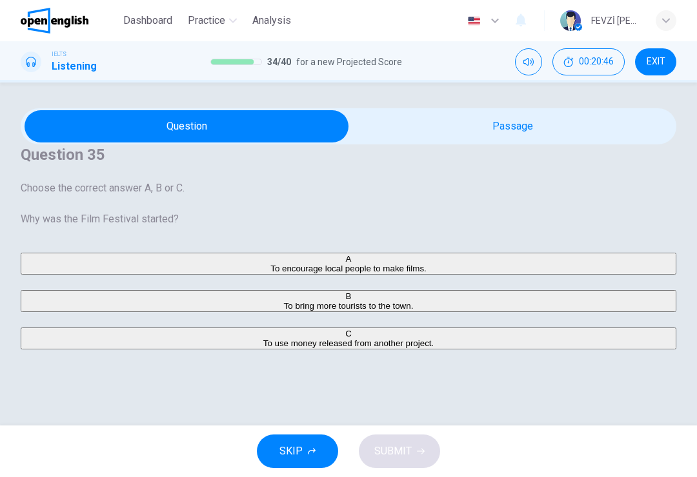
scroll to position [54, 0]
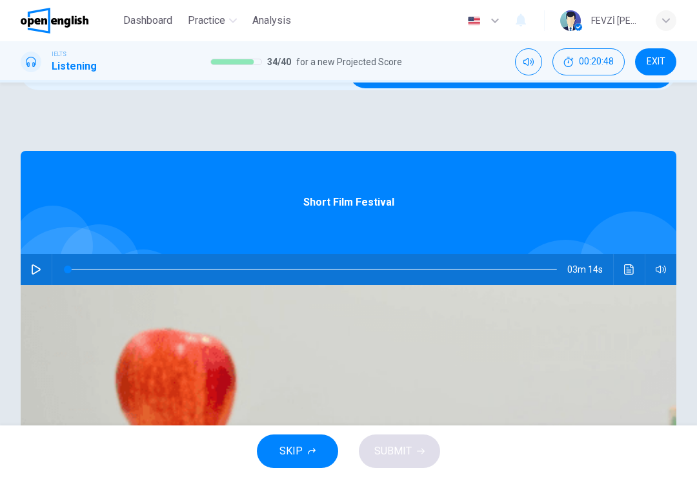
click at [46, 285] on button "button" at bounding box center [36, 269] width 21 height 31
type input "*"
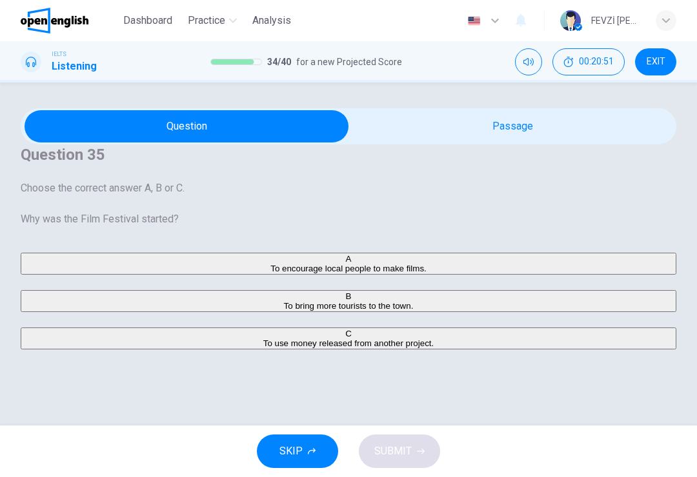
click at [306, 457] on button "SKIP" at bounding box center [297, 452] width 81 height 34
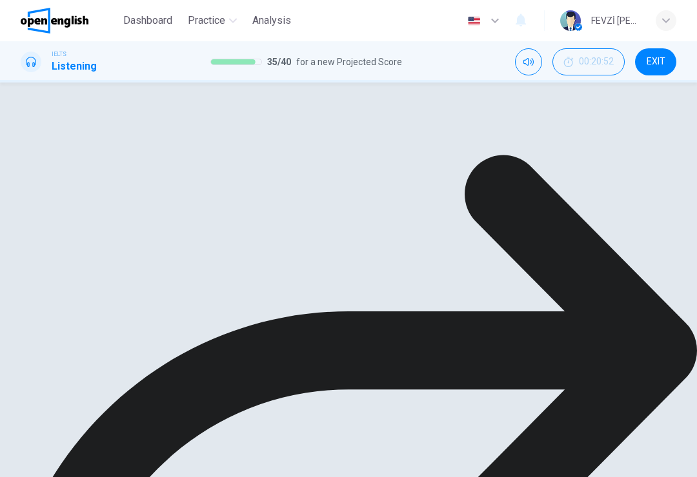
scroll to position [93, 0]
click at [288, 257] on div "Question 35 Choose the correct answer A, B or C. Why was the Film Festival star…" at bounding box center [348, 135] width 655 height 241
click at [244, 457] on icon at bounding box center [348, 431] width 697 height 697
click at [239, 454] on icon at bounding box center [348, 431] width 697 height 697
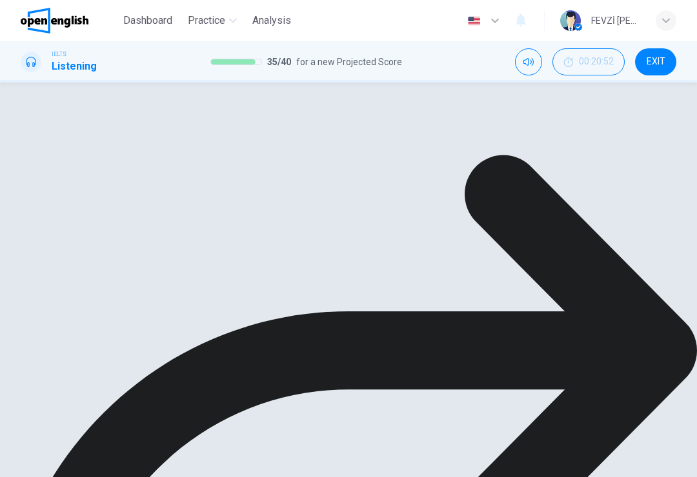
scroll to position [72, 0]
click at [259, 238] on div "A To encourage local people to make films. B To bring more tourists to the town…" at bounding box center [348, 229] width 655 height 97
click at [224, 246] on div "A To encourage local people to make films. B To bring more tourists to the town…" at bounding box center [348, 229] width 655 height 97
click at [224, 248] on div "A To encourage local people to make films. B To bring more tourists to the town…" at bounding box center [348, 229] width 655 height 97
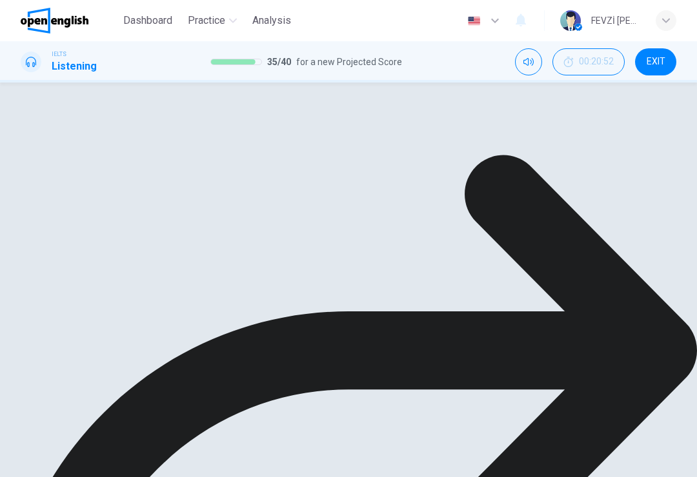
click at [193, 244] on div "A To encourage local people to make films. B To bring more tourists to the town…" at bounding box center [348, 229] width 655 height 97
click at [188, 277] on div "A To encourage local people to make films. B To bring more tourists to the town…" at bounding box center [348, 229] width 655 height 97
click at [187, 277] on div "A To encourage local people to make films. B To bring more tourists to the town…" at bounding box center [348, 229] width 655 height 97
click at [181, 277] on div "A To encourage local people to make films. B To bring more tourists to the town…" at bounding box center [348, 229] width 655 height 97
click at [149, 277] on div "A To encourage local people to make films. B To bring more tourists to the town…" at bounding box center [348, 229] width 655 height 97
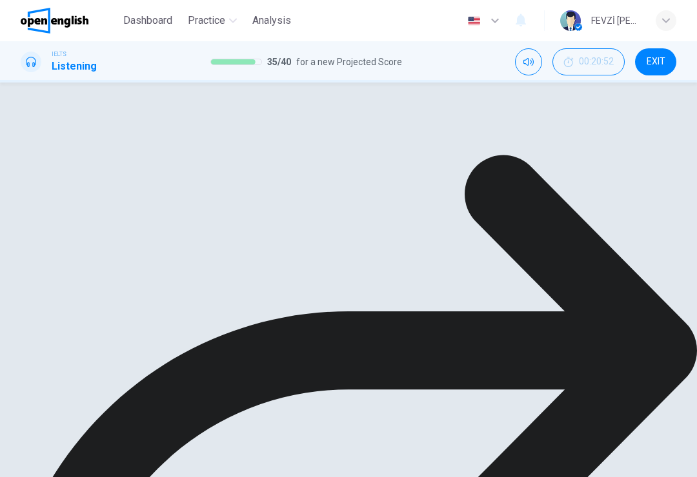
click at [246, 452] on icon at bounding box center [348, 430] width 697 height 551
click at [255, 466] on div "Skipped" at bounding box center [348, 441] width 697 height 717
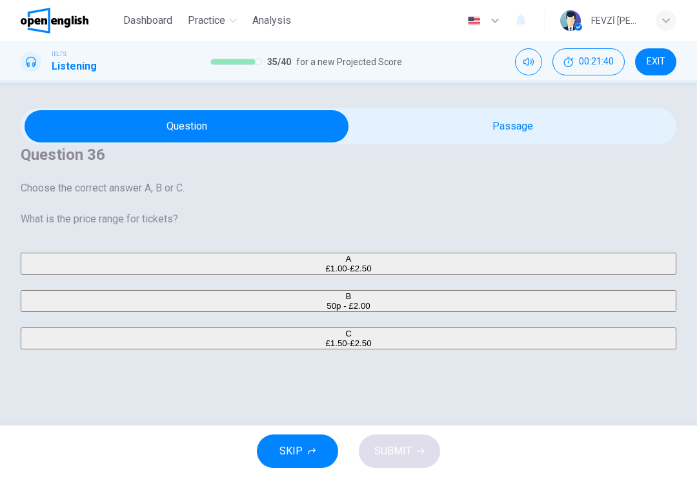
click at [325, 264] on span "£1.00-£2.50" at bounding box center [348, 269] width 46 height 10
click at [151, 339] on button "C £1.50-£2.50" at bounding box center [348, 339] width 655 height 22
click at [404, 446] on span "SUBMIT" at bounding box center [392, 451] width 37 height 18
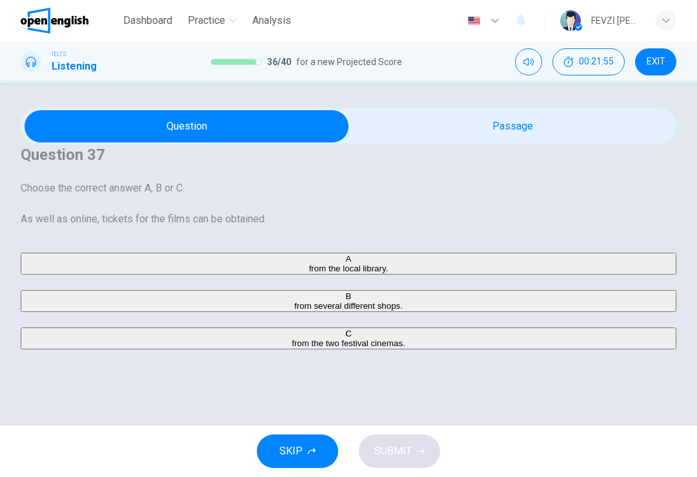
click at [178, 253] on button "A from the local library." at bounding box center [348, 264] width 655 height 22
click at [402, 446] on span "SUBMIT" at bounding box center [392, 451] width 37 height 18
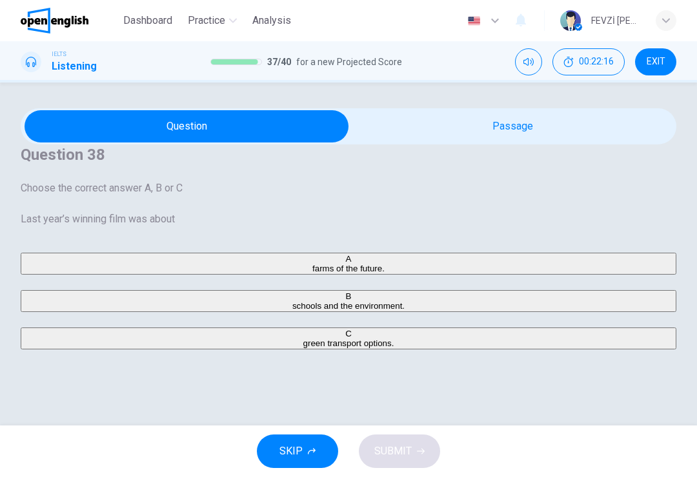
click at [312, 264] on span "farms of the future." at bounding box center [348, 269] width 72 height 10
click at [402, 450] on span "SUBMIT" at bounding box center [392, 451] width 37 height 18
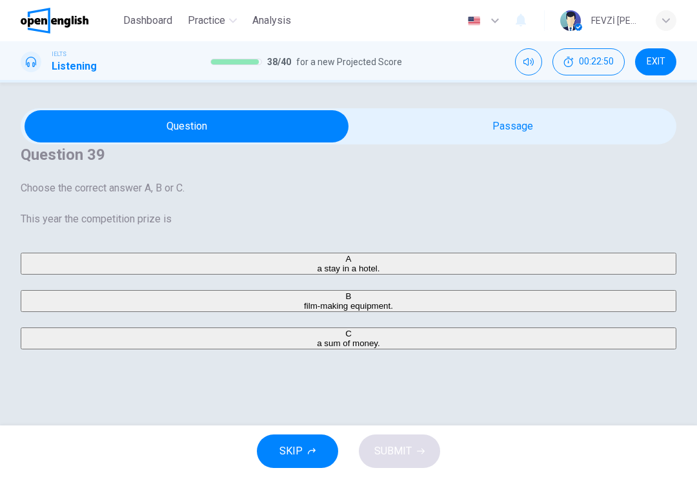
click at [193, 293] on button "B film-making equipment." at bounding box center [348, 301] width 655 height 22
click at [398, 451] on span "SUBMIT" at bounding box center [392, 451] width 37 height 18
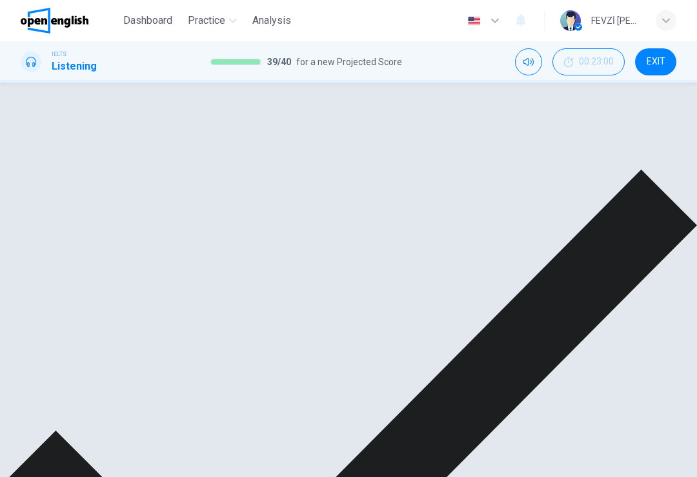
click at [502, 432] on div "Nice! Correct answer! NEXT" at bounding box center [348, 457] width 697 height 748
click at [502, 431] on div "Nice! Correct answer! NEXT" at bounding box center [348, 457] width 697 height 748
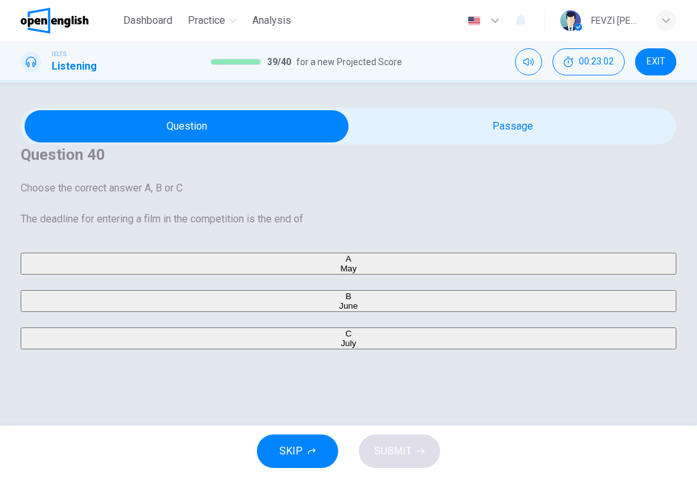
click at [166, 290] on button "B June" at bounding box center [348, 301] width 655 height 22
click at [401, 462] on button "SUBMIT" at bounding box center [399, 452] width 81 height 34
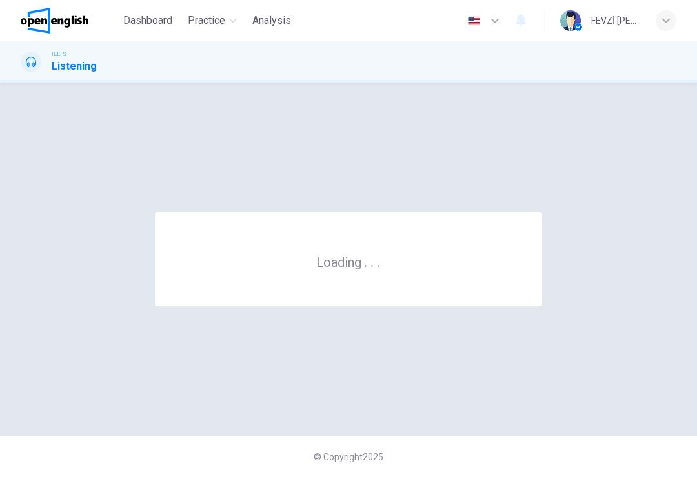
scroll to position [0, 0]
